Goal: Check status: Check status

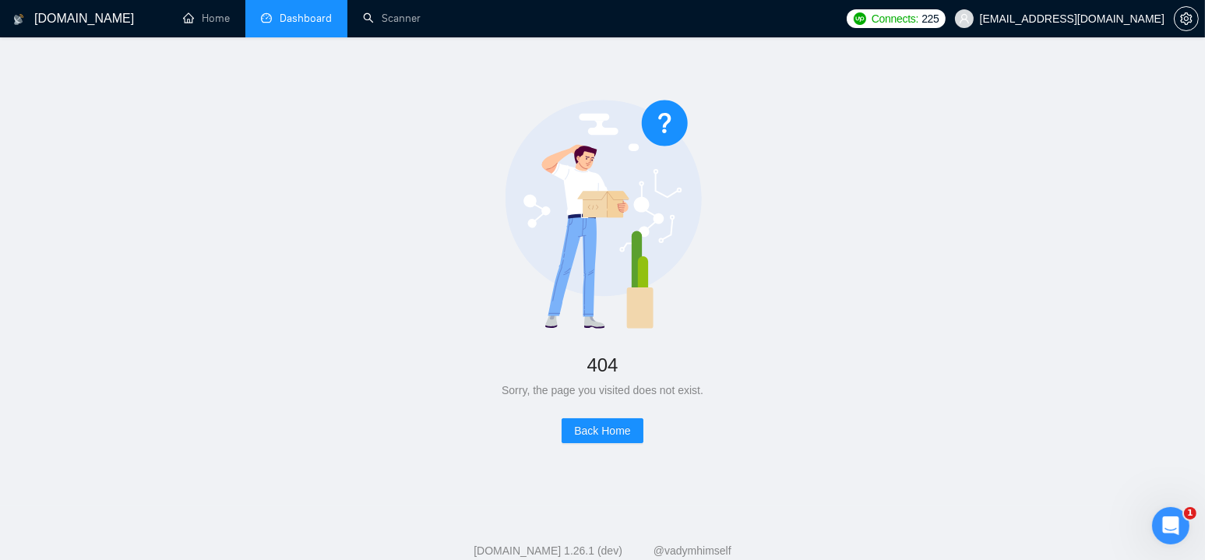
click at [302, 24] on link "Dashboard" at bounding box center [296, 18] width 71 height 13
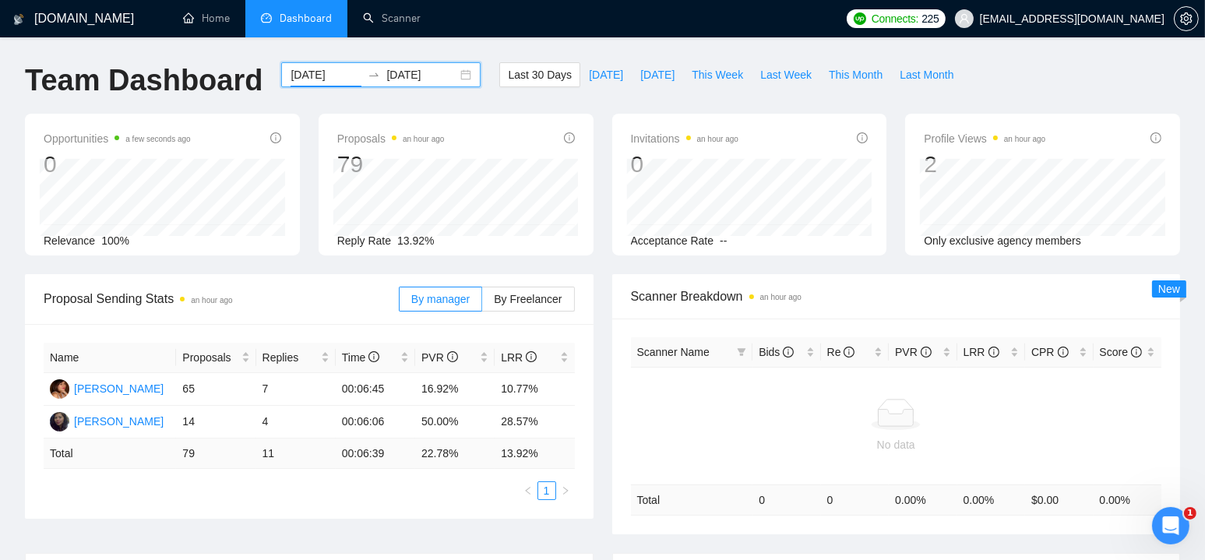
click at [305, 79] on input "[DATE]" at bounding box center [326, 74] width 71 height 17
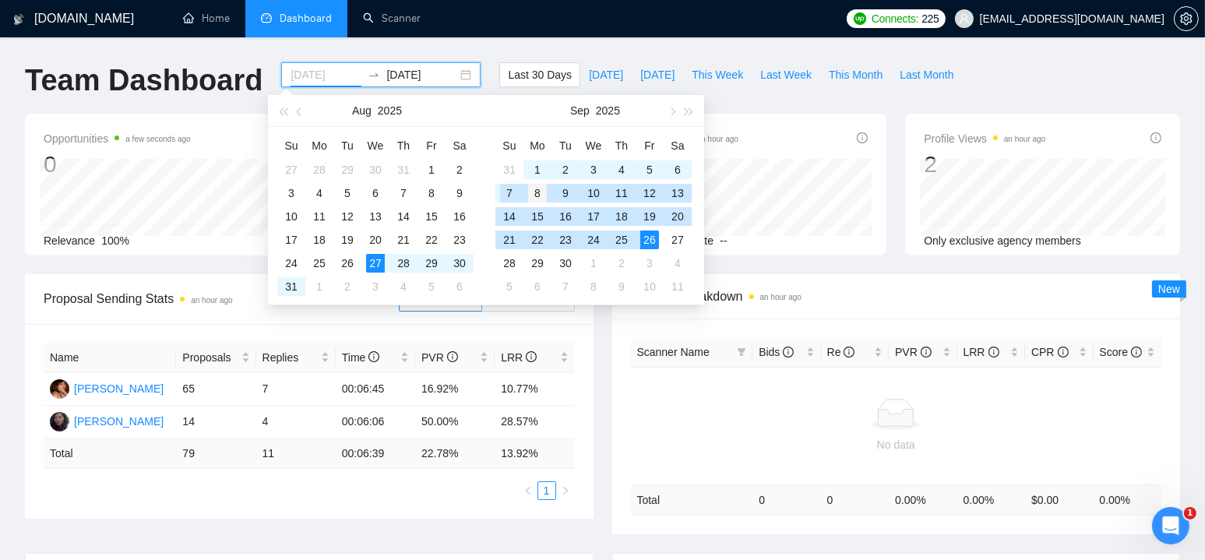
type input "[DATE]"
click at [537, 192] on div "8" at bounding box center [537, 193] width 19 height 19
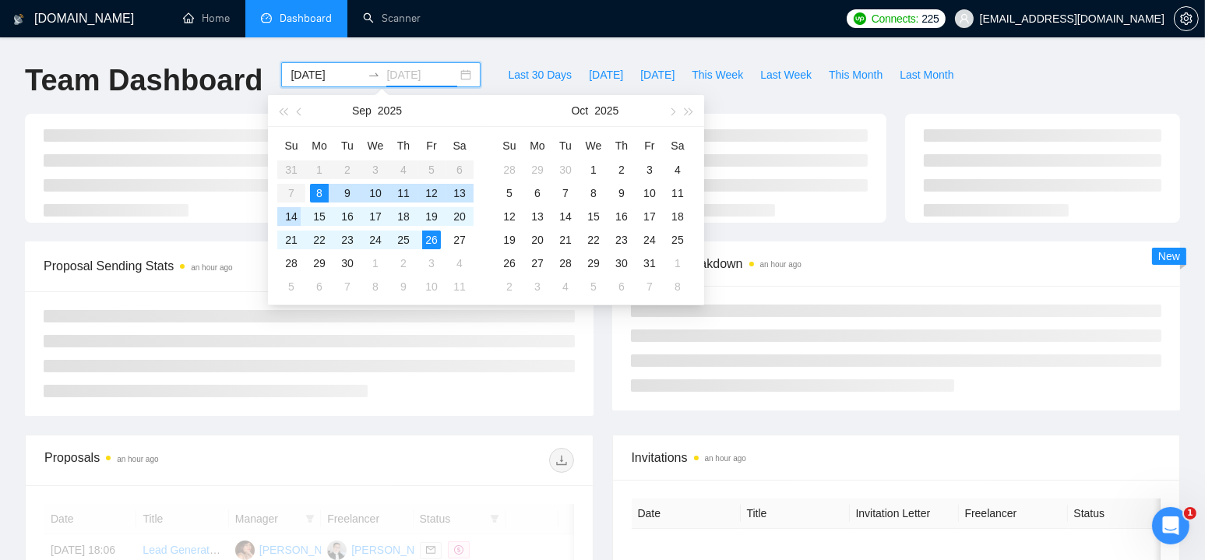
type input "[DATE]"
click at [294, 217] on div "14" at bounding box center [291, 216] width 19 height 19
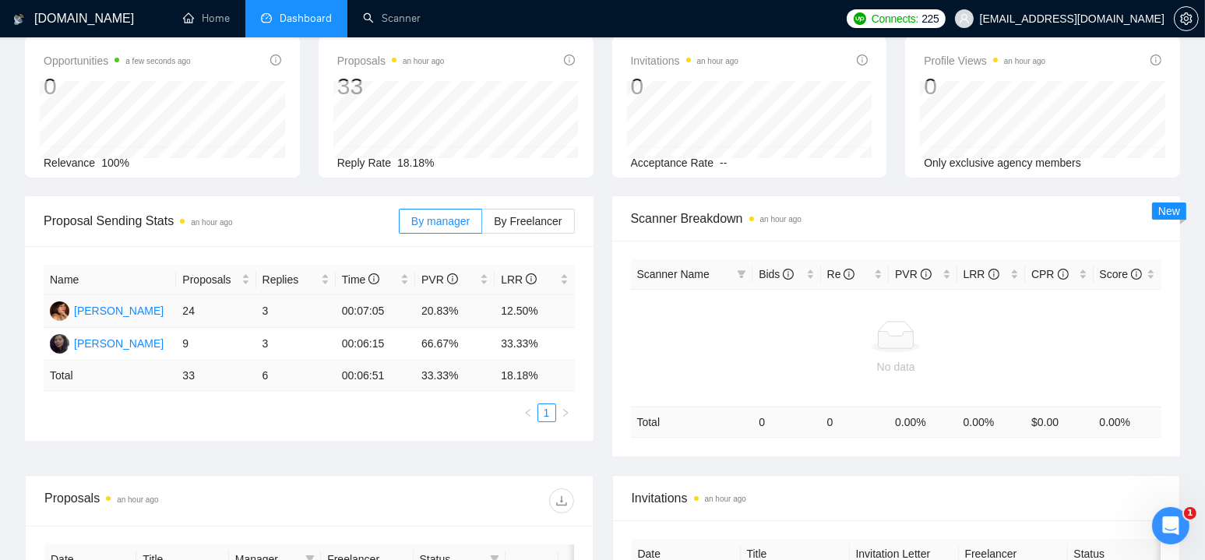
scroll to position [312, 0]
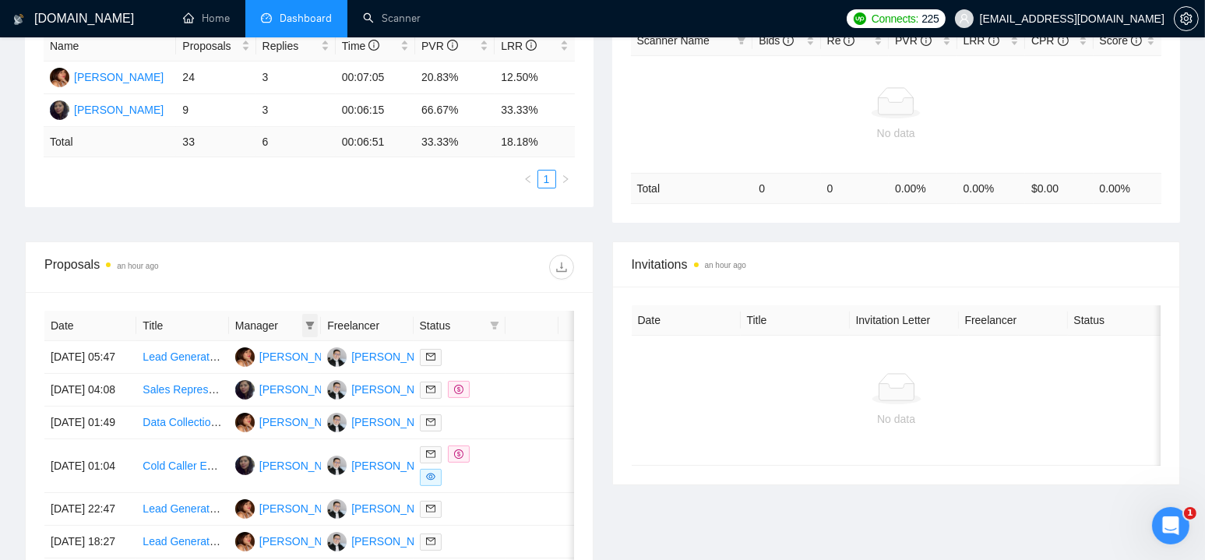
click at [313, 326] on icon "filter" at bounding box center [309, 325] width 9 height 9
click at [222, 358] on input "checkbox" at bounding box center [220, 353] width 12 height 12
checkbox input "true"
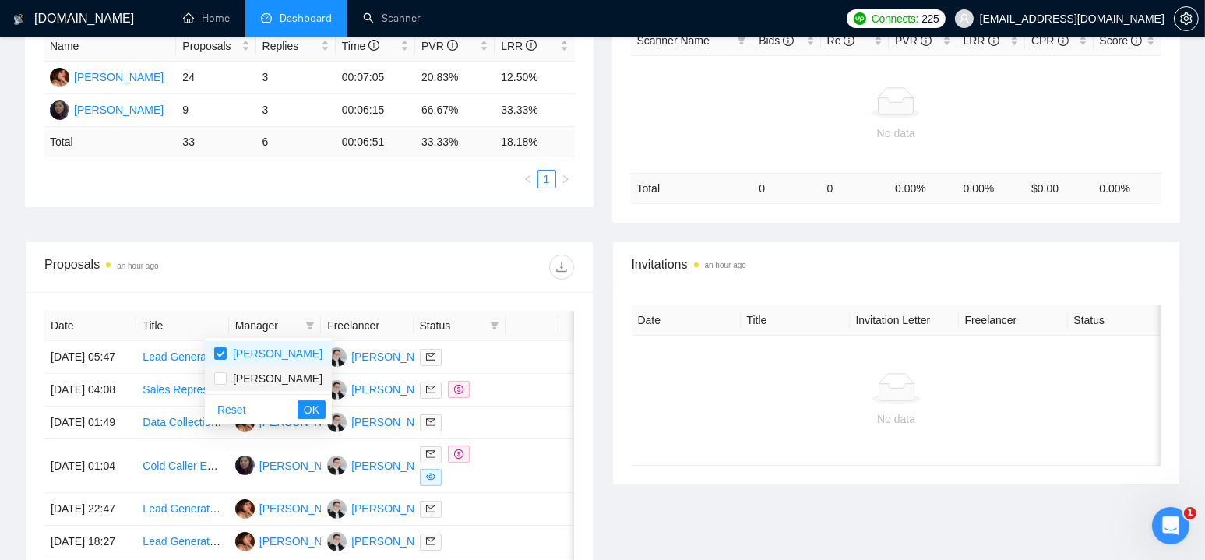
click at [227, 385] on span "[PERSON_NAME]" at bounding box center [275, 378] width 96 height 17
checkbox input "true"
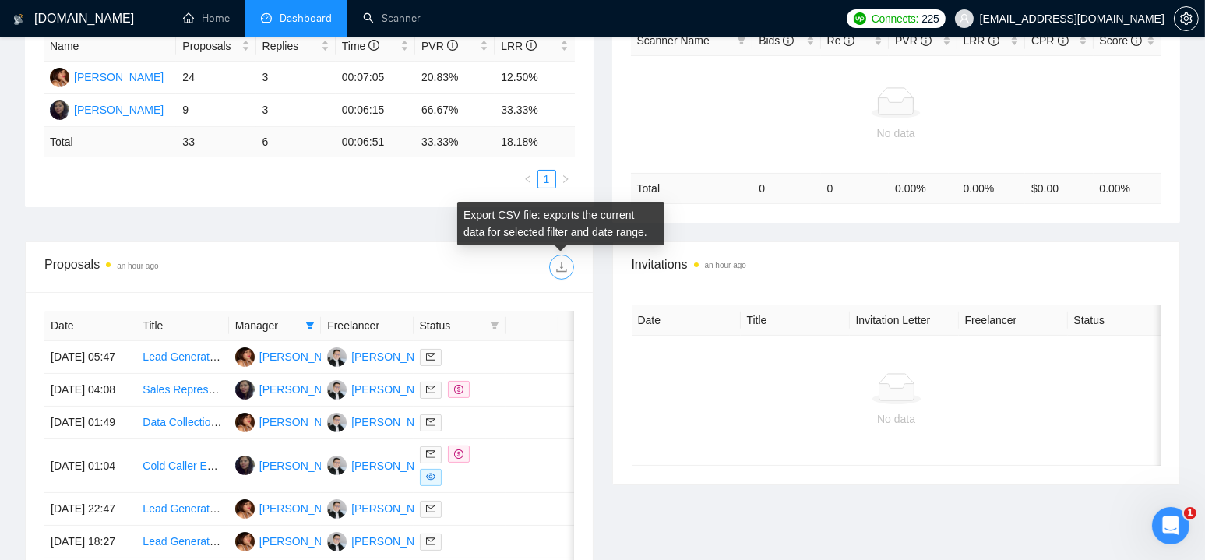
click at [562, 273] on button "button" at bounding box center [561, 267] width 25 height 25
click at [562, 269] on icon "download" at bounding box center [561, 267] width 12 height 12
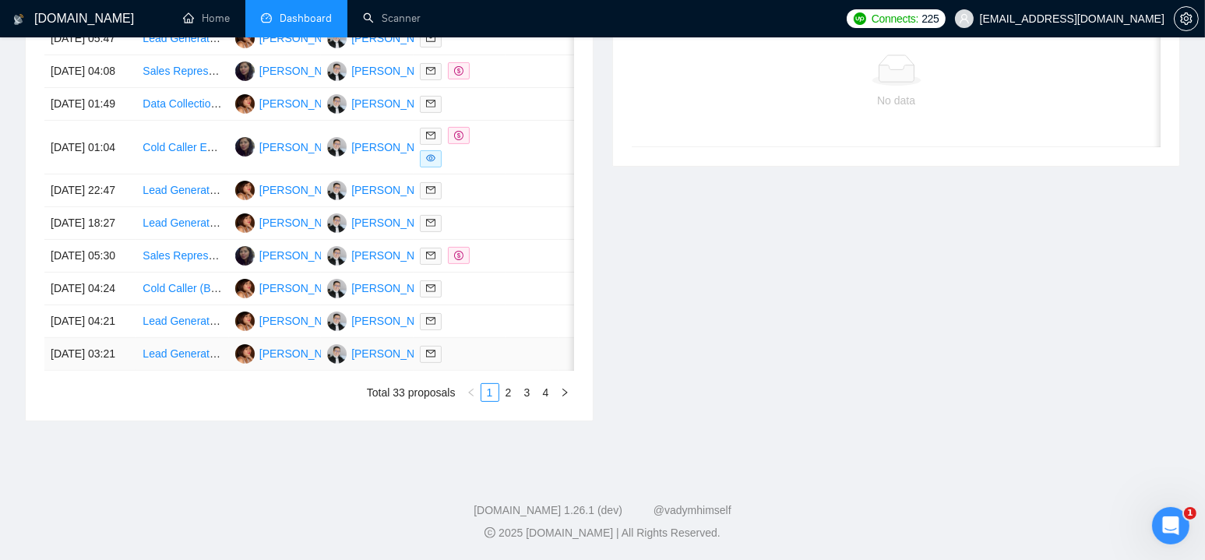
scroll to position [303, 0]
